Goal: Transaction & Acquisition: Purchase product/service

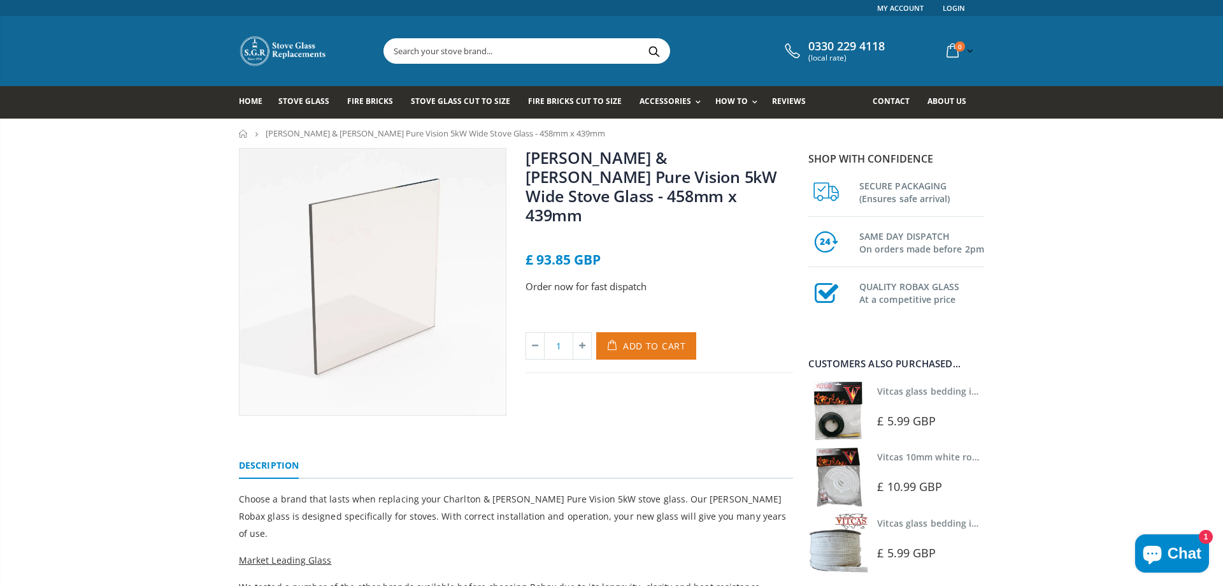
click at [647, 340] on span "Add to Cart" at bounding box center [654, 346] width 63 height 12
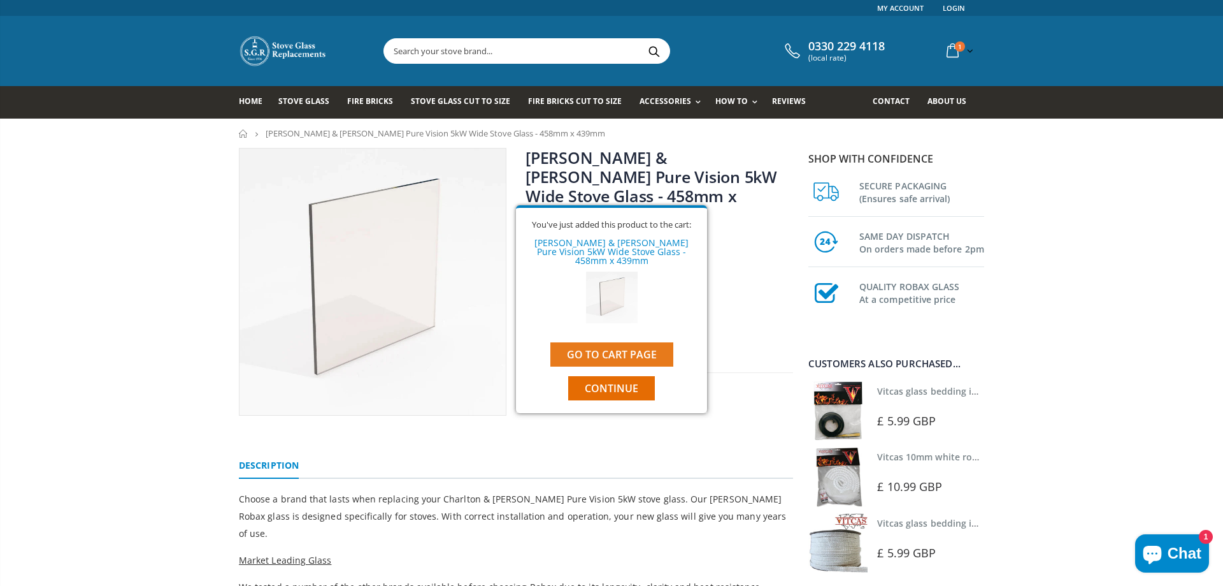
click at [628, 349] on link "Go to cart page" at bounding box center [611, 354] width 123 height 24
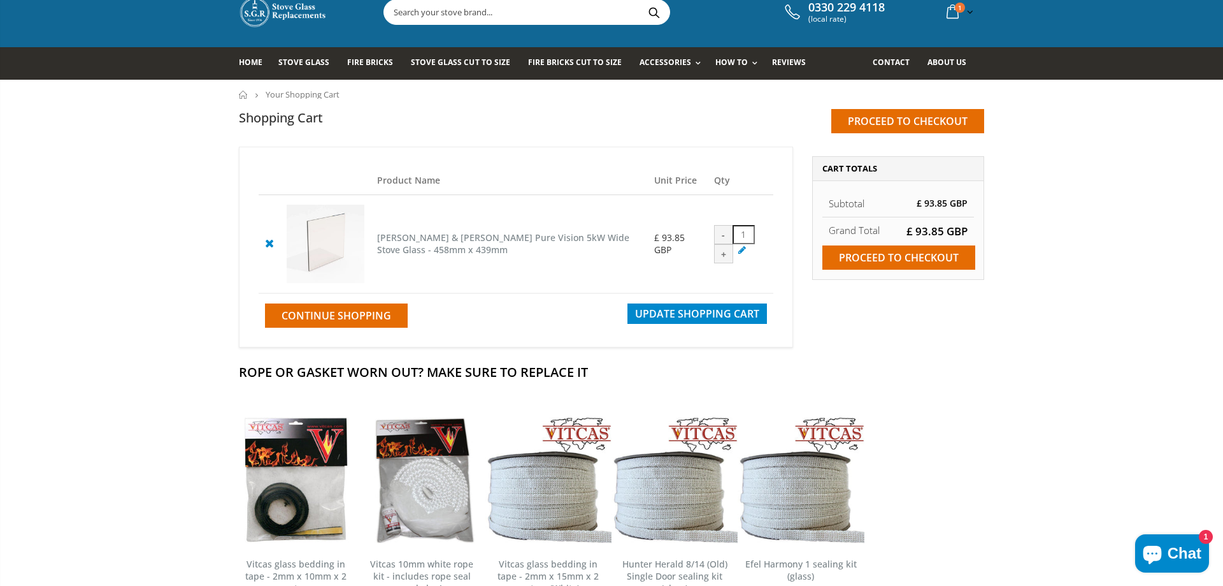
scroll to position [65, 0]
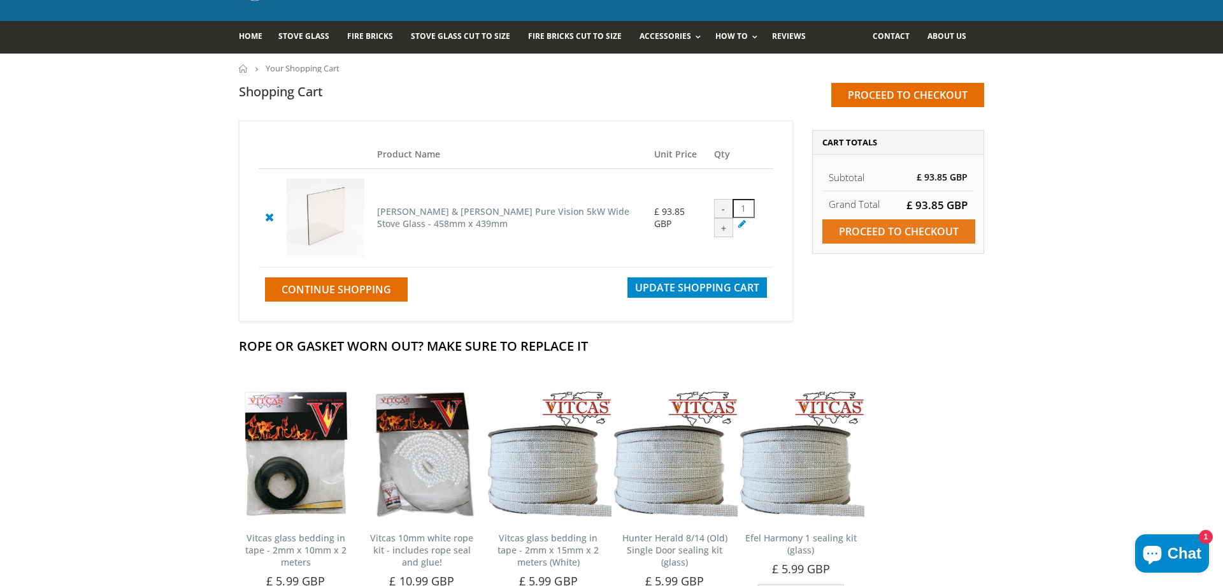
click at [887, 236] on input "Proceed to checkout" at bounding box center [899, 231] width 153 height 24
